Goal: Information Seeking & Learning: Learn about a topic

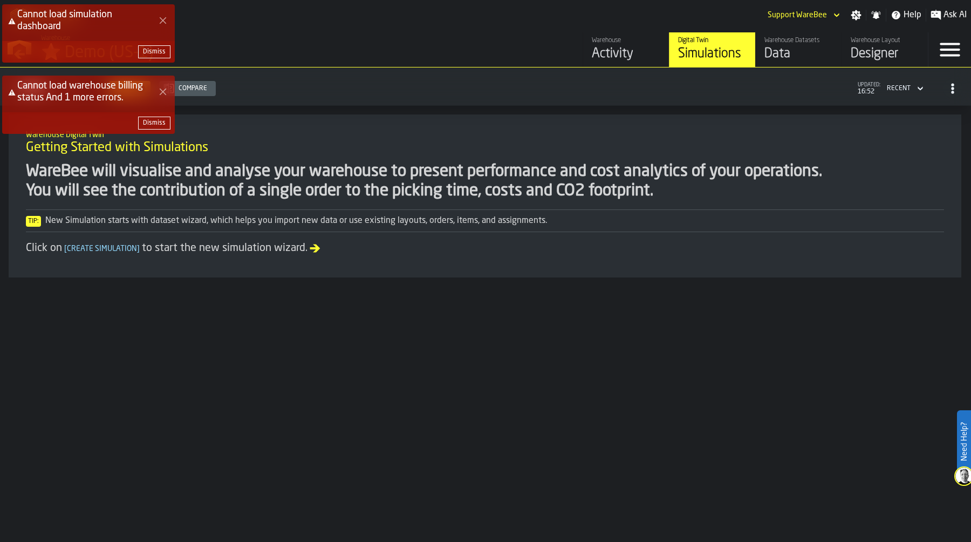
click at [163, 51] on div "Dismiss" at bounding box center [154, 52] width 23 height 8
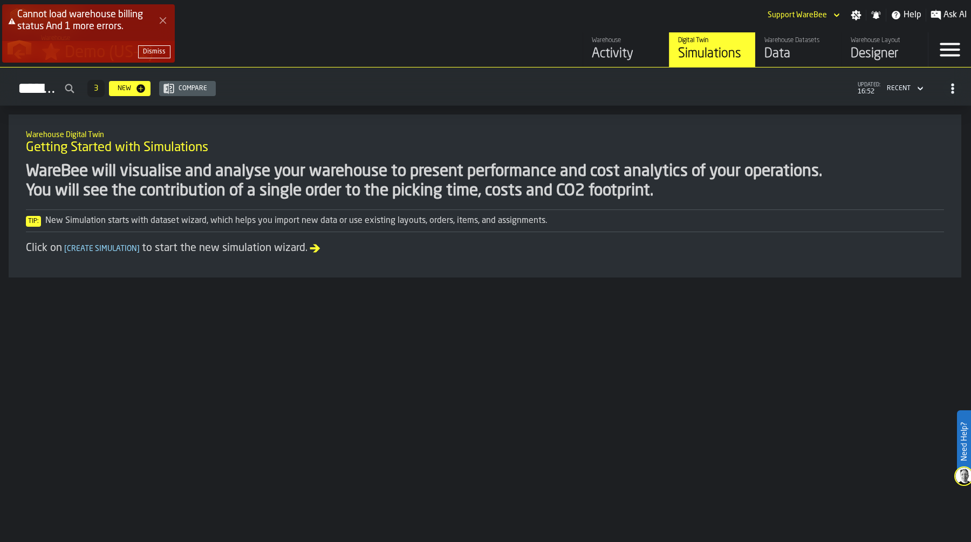
click at [163, 51] on div "Dismiss" at bounding box center [154, 52] width 23 height 8
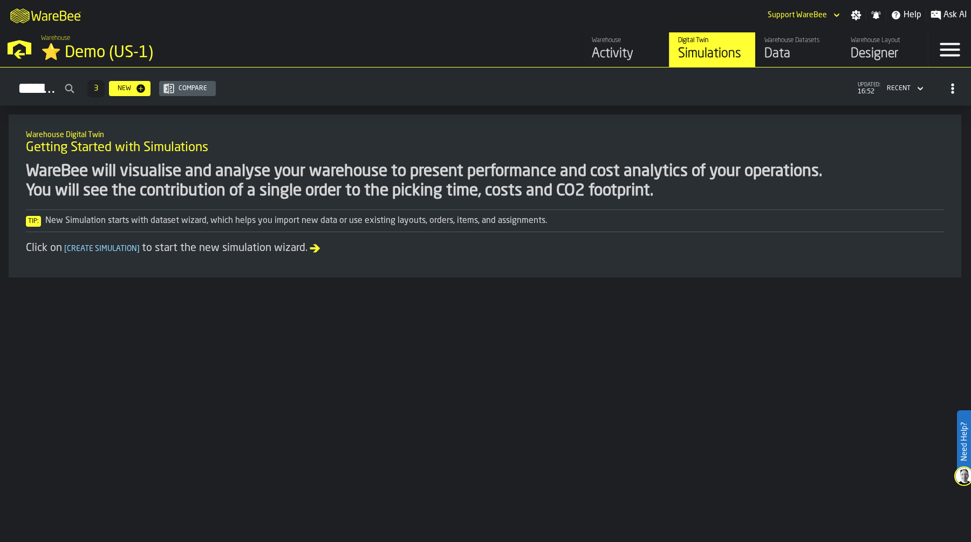
click at [52, 49] on div "⭐ Demo (US-1)" at bounding box center [186, 52] width 291 height 19
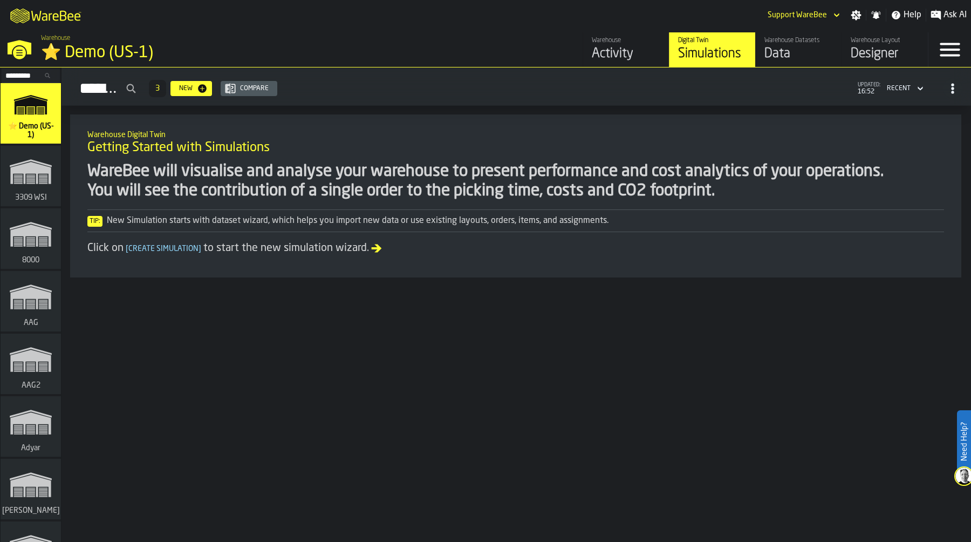
click at [17, 73] on input "Search..." at bounding box center [31, 76] width 56 height 12
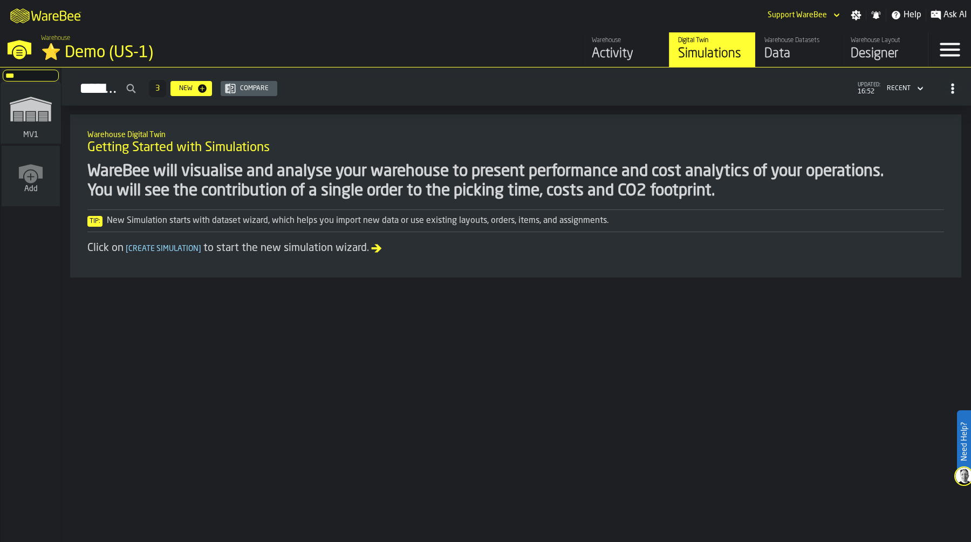
type input "***"
click at [44, 127] on icon "link-to-/wh/i/3ccf57d1-1e0c-4a81-a3bb-c2011c5f0d50/simulations" at bounding box center [31, 108] width 52 height 43
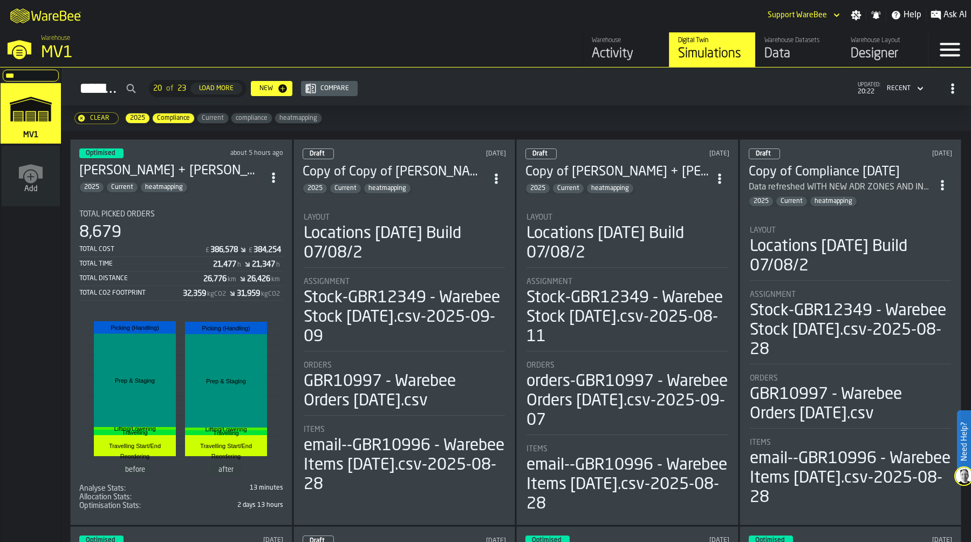
click at [185, 263] on div "Total Time" at bounding box center [146, 264] width 134 height 8
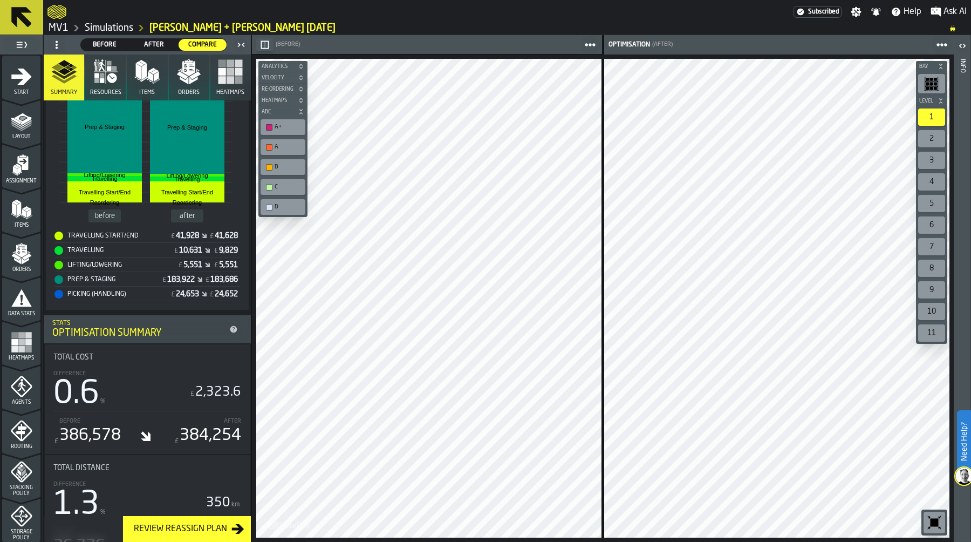
scroll to position [466, 0]
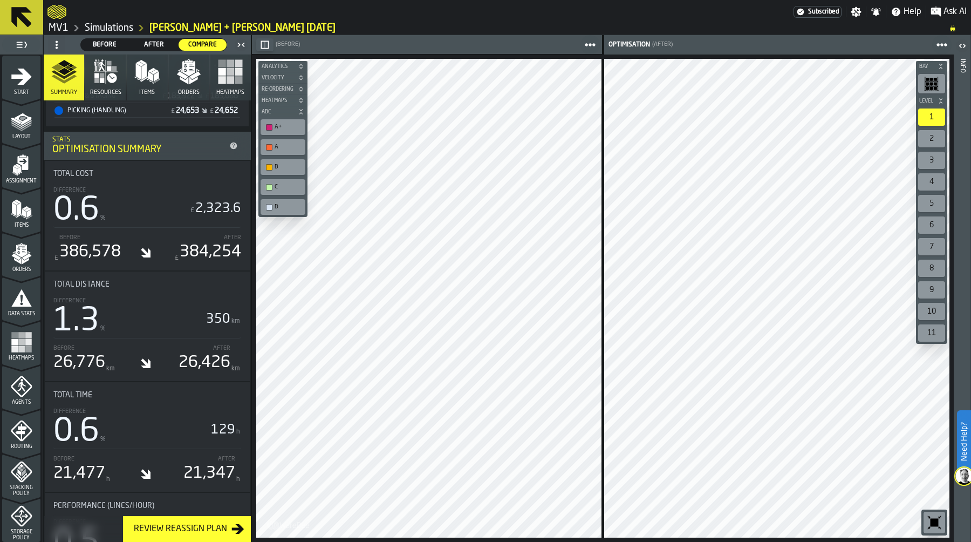
click at [58, 47] on icon at bounding box center [56, 44] width 9 height 9
click at [78, 72] on li "Show Setup" at bounding box center [82, 66] width 69 height 26
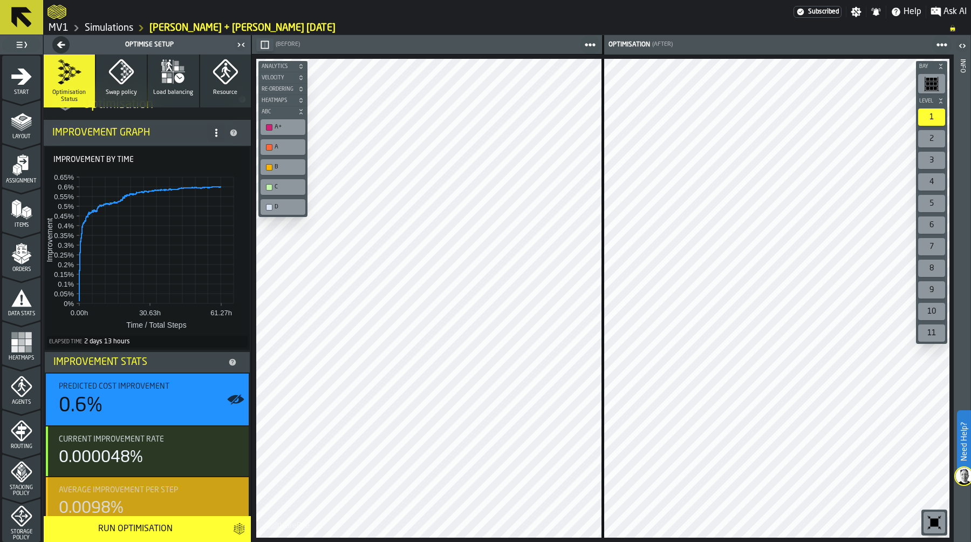
scroll to position [0, 0]
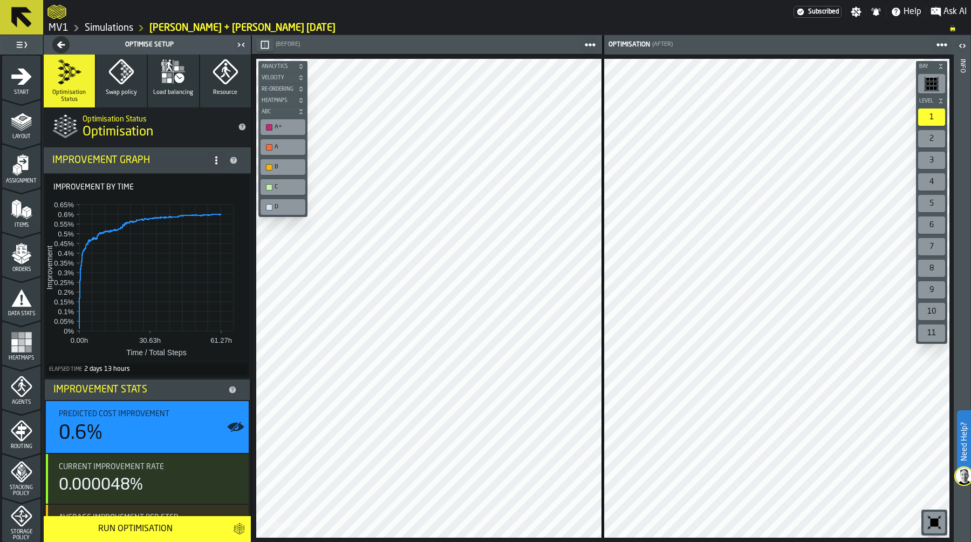
click at [122, 75] on icon "button" at bounding box center [121, 72] width 26 height 26
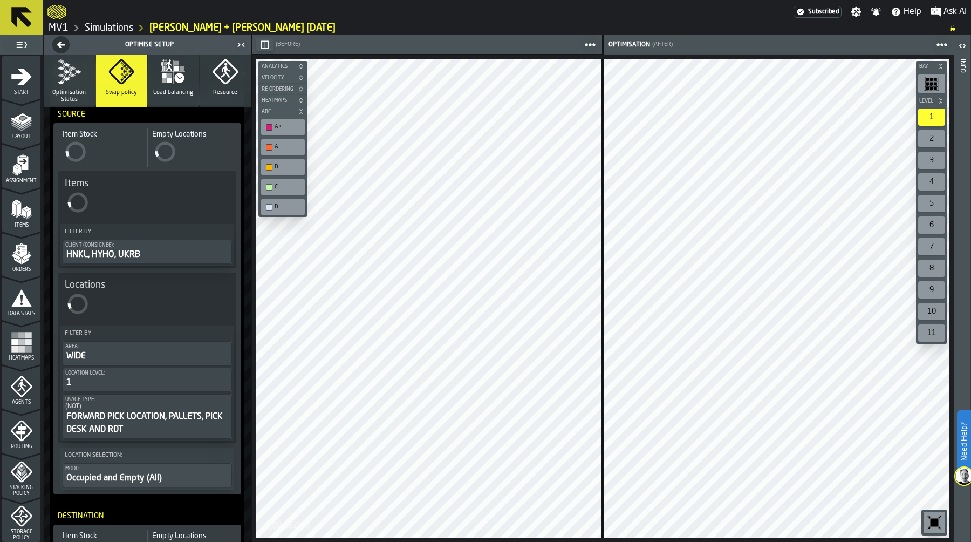
scroll to position [86, 0]
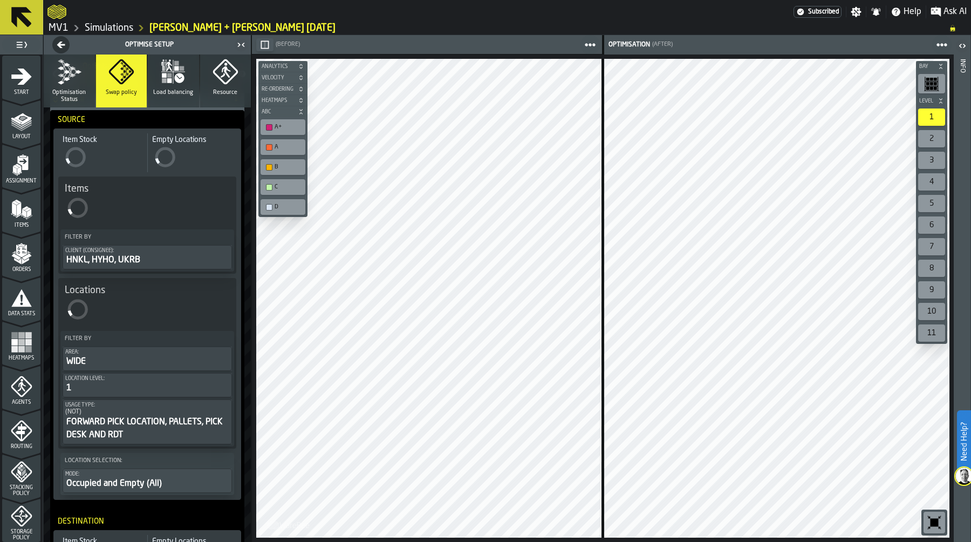
click at [176, 76] on icon "button" at bounding box center [180, 78] width 10 height 10
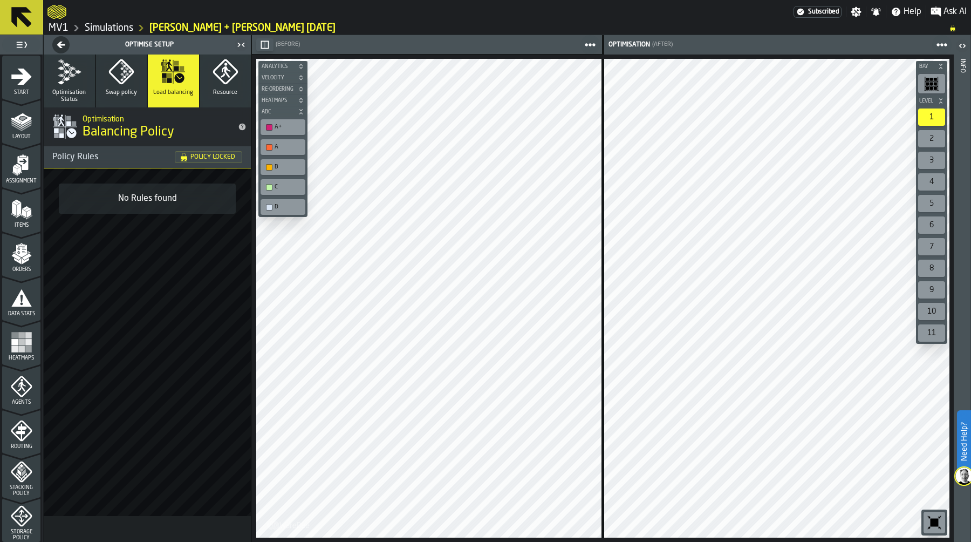
click at [227, 81] on icon "button" at bounding box center [225, 71] width 25 height 25
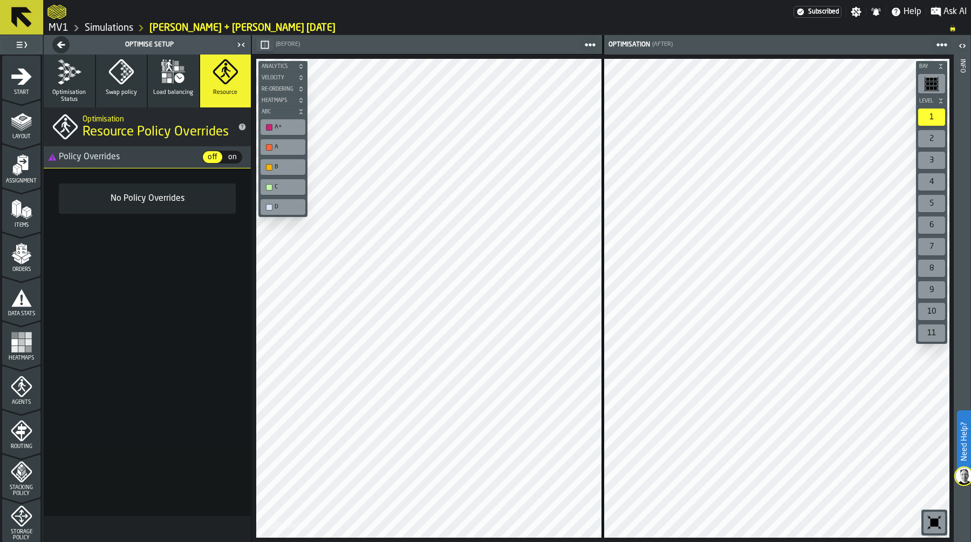
click at [63, 78] on icon "button" at bounding box center [69, 72] width 26 height 26
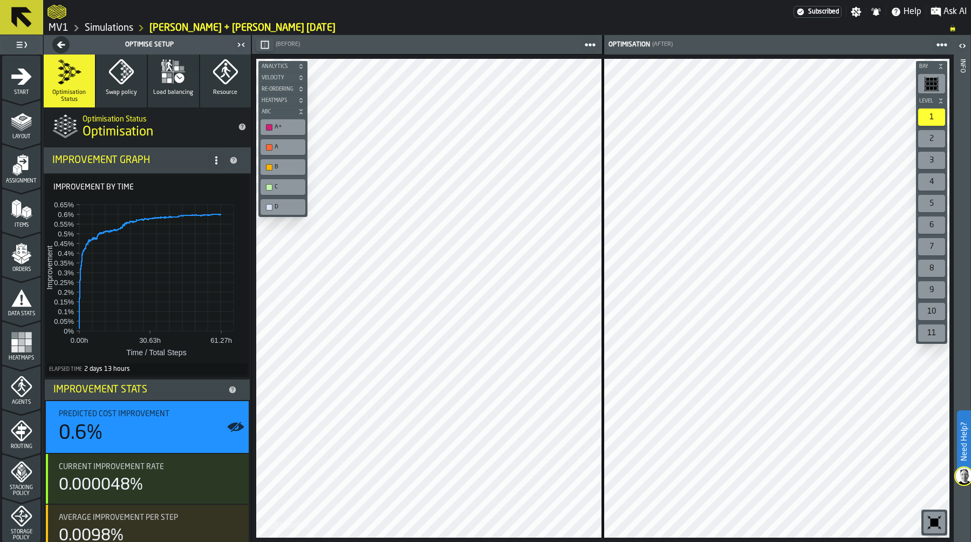
click at [125, 86] on button "Swap policy" at bounding box center [121, 80] width 51 height 53
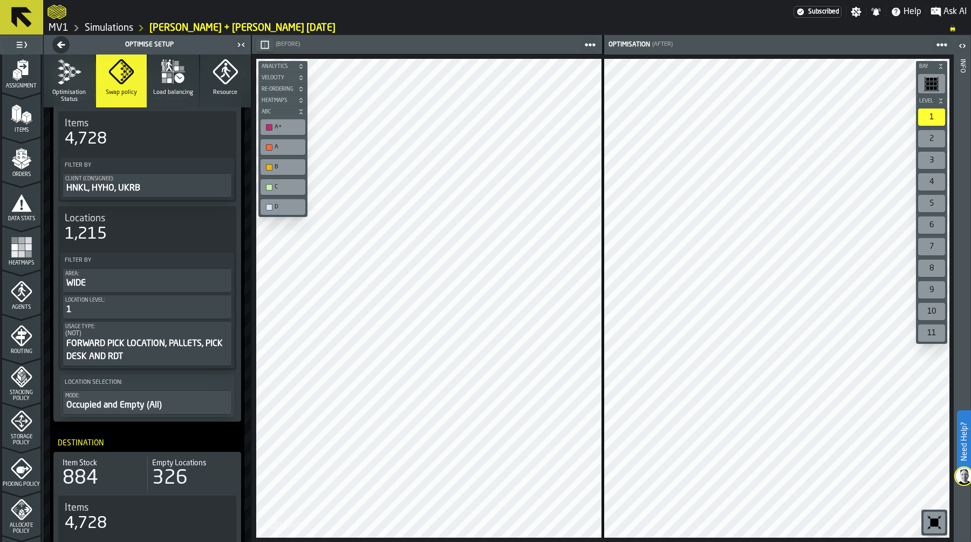
scroll to position [106, 0]
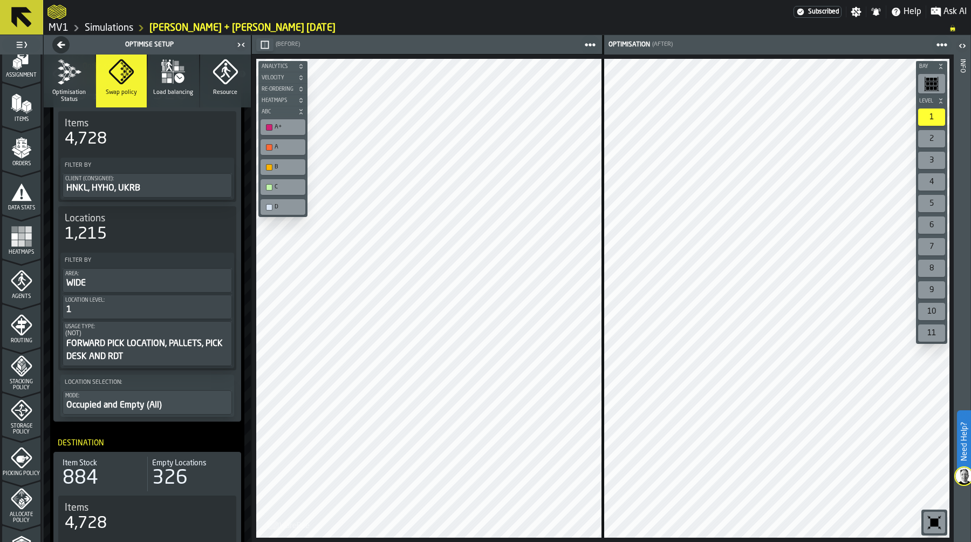
click at [19, 418] on icon "menu Storage Policy" at bounding box center [21, 410] width 21 height 21
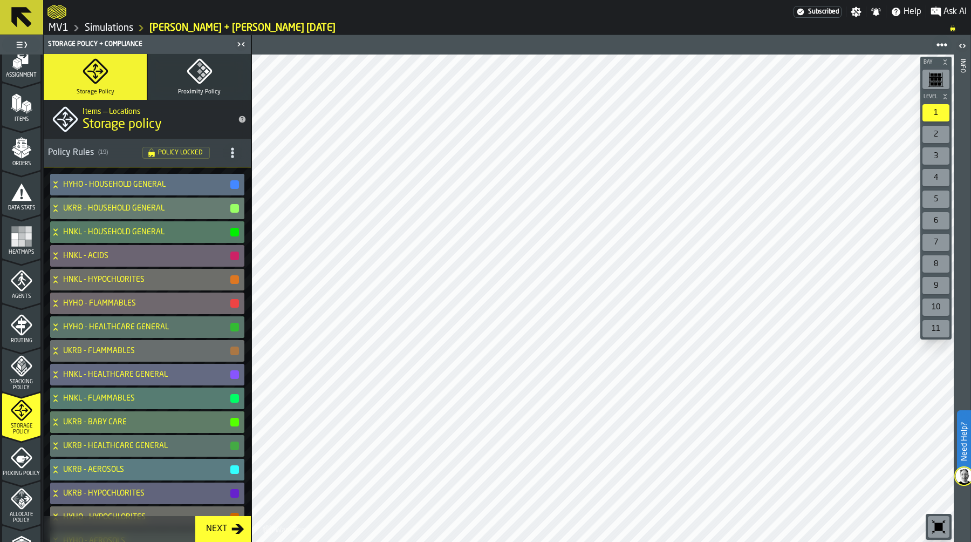
click at [926, 521] on label "button-toolbar-undefined" at bounding box center [939, 527] width 26 height 26
